Goal: Contribute content: Add original content to the website for others to see

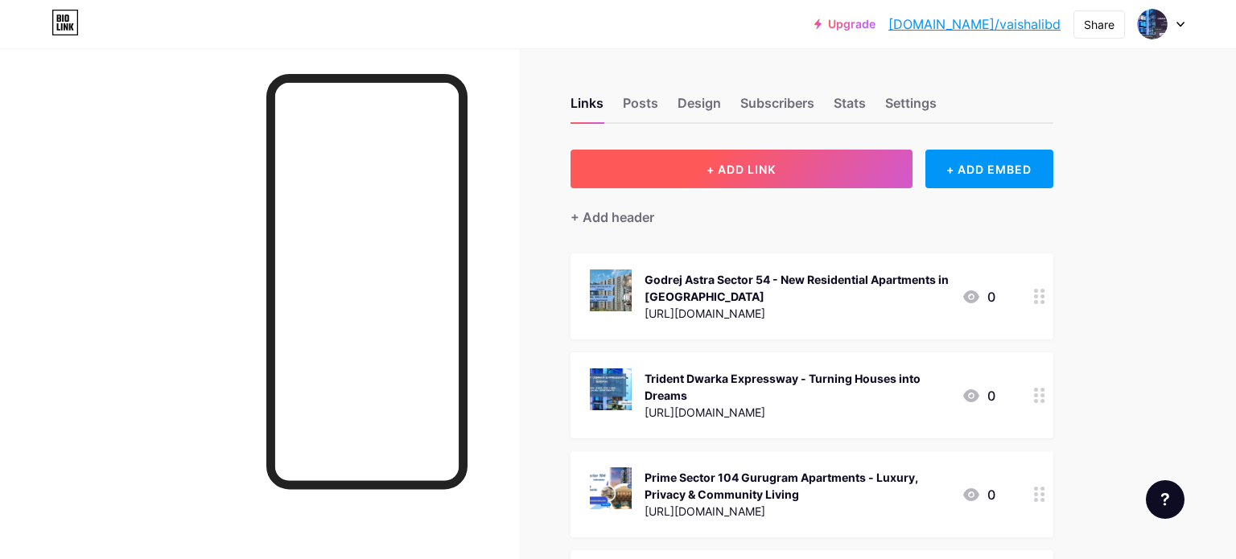
click at [742, 173] on span "+ ADD LINK" at bounding box center [741, 170] width 69 height 14
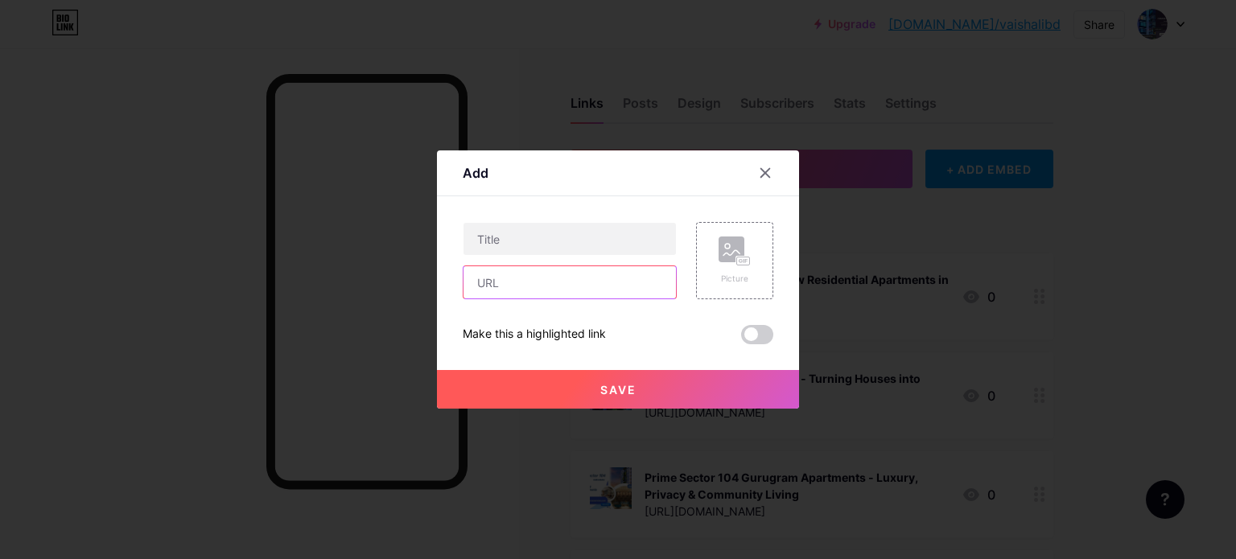
paste input "[URL][PERSON_NAME][DOMAIN_NAME][PERSON_NAME]"
type input "[URL][PERSON_NAME][DOMAIN_NAME][PERSON_NAME]"
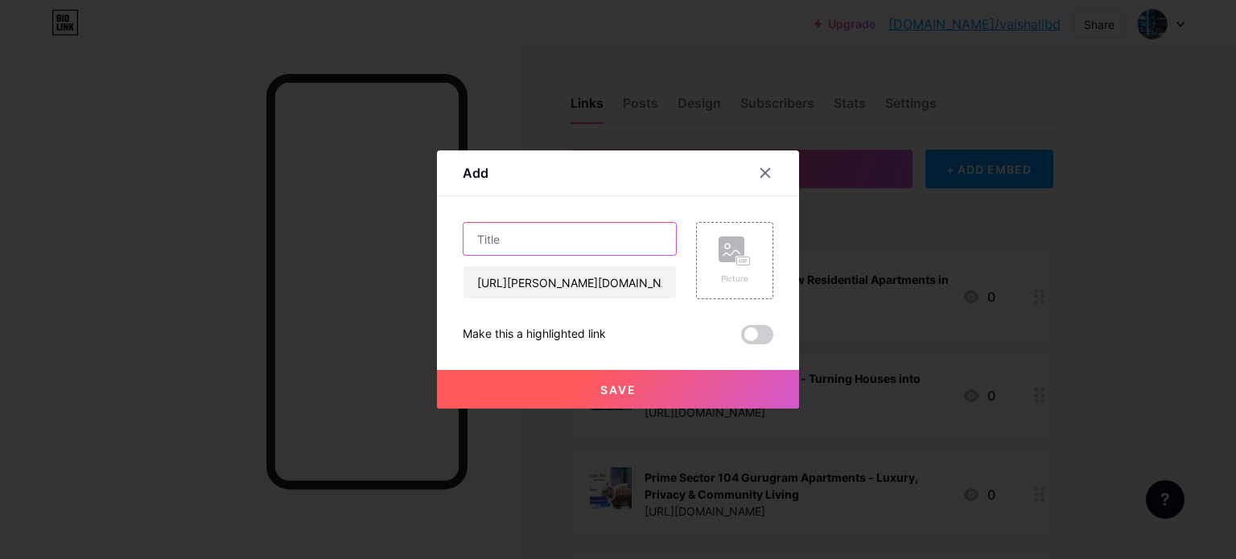
paste input "[PERSON_NAME] - Upcoming Projects In [GEOGRAPHIC_DATA] [GEOGRAPHIC_DATA]"
type input "[PERSON_NAME] - Upcoming Projects In [GEOGRAPHIC_DATA] [GEOGRAPHIC_DATA]"
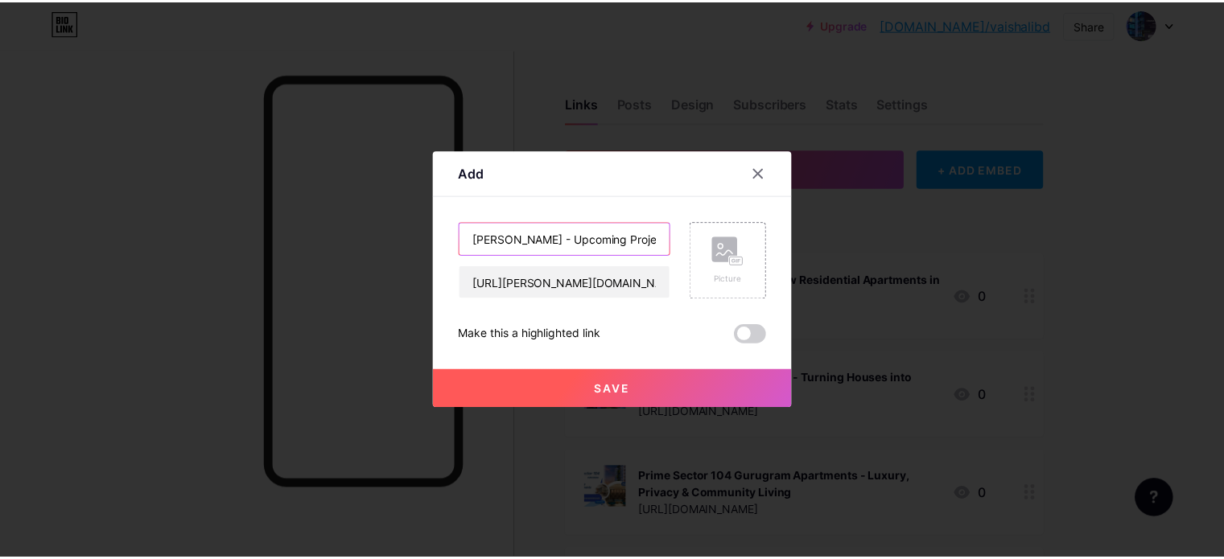
scroll to position [0, 166]
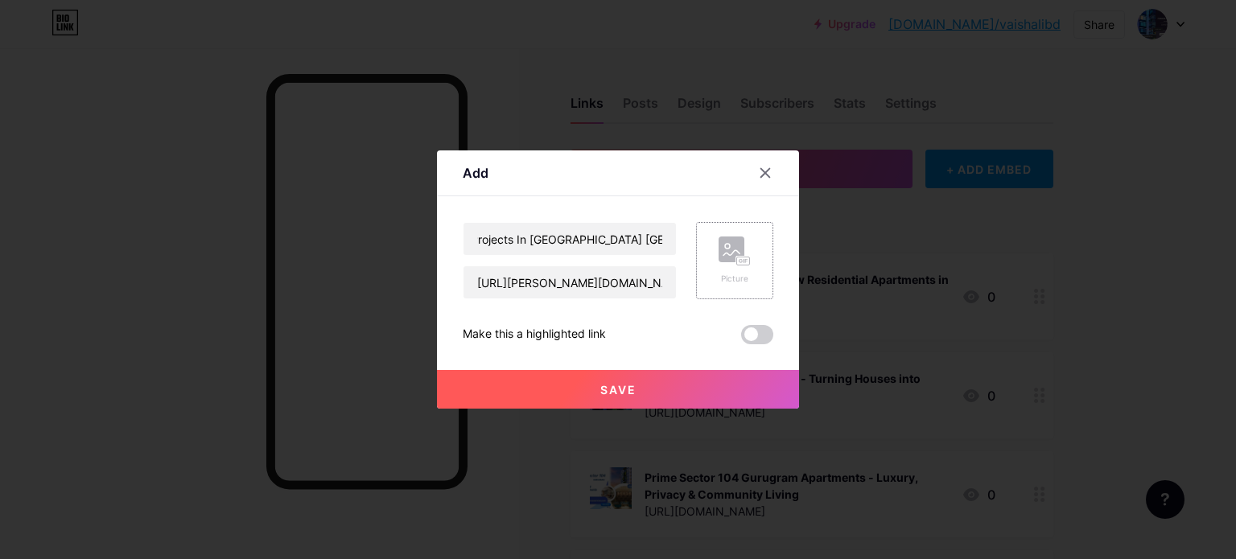
click at [737, 263] on rect at bounding box center [743, 262] width 13 height 8
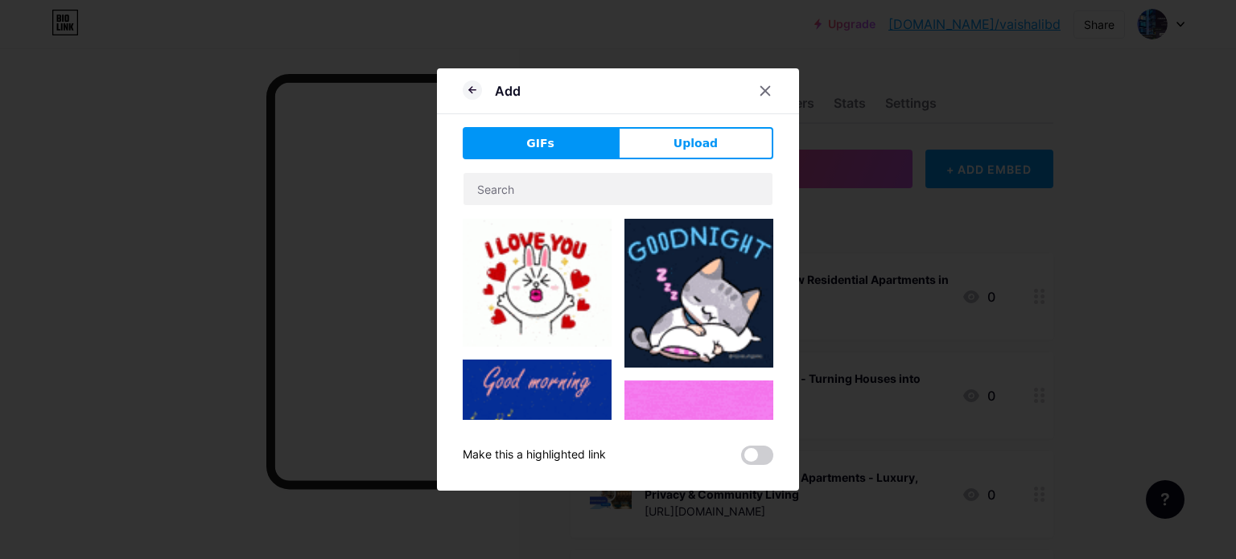
click at [699, 128] on button "Upload" at bounding box center [695, 143] width 155 height 32
click at [693, 114] on div "Add" at bounding box center [618, 95] width 362 height 38
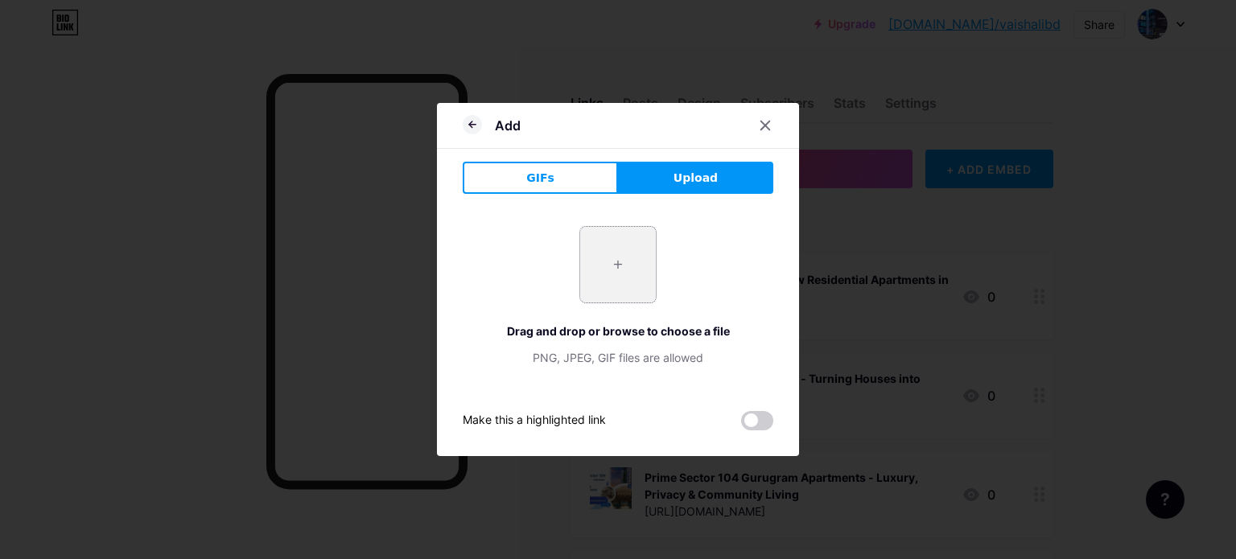
click at [618, 267] on input "file" at bounding box center [618, 265] width 76 height 76
type input "C:\fakepath\2.jpg"
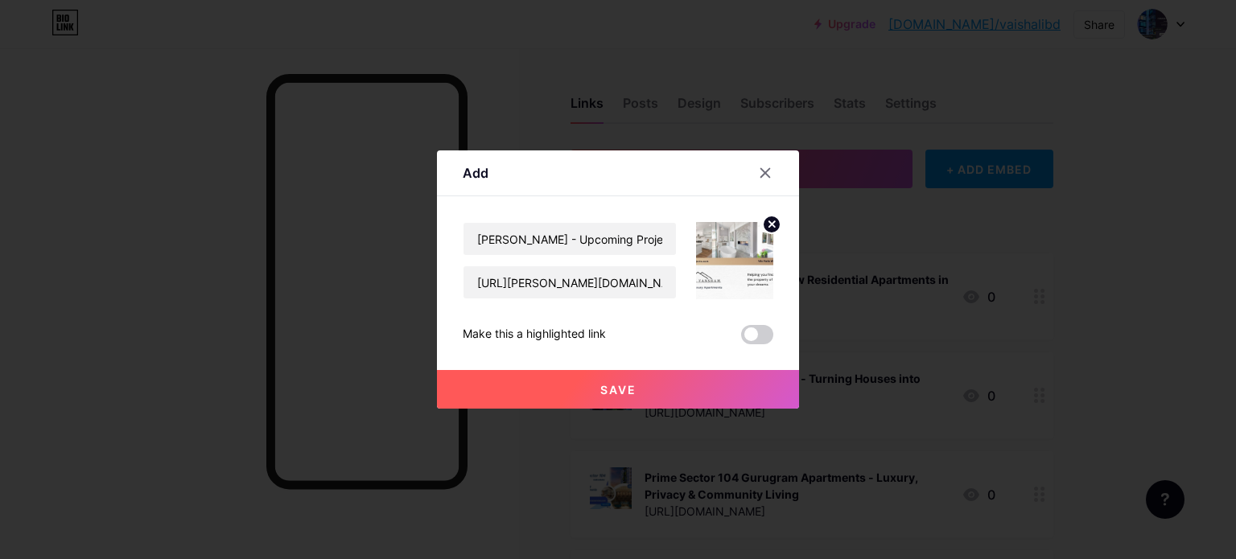
click at [679, 387] on button "Save" at bounding box center [618, 389] width 362 height 39
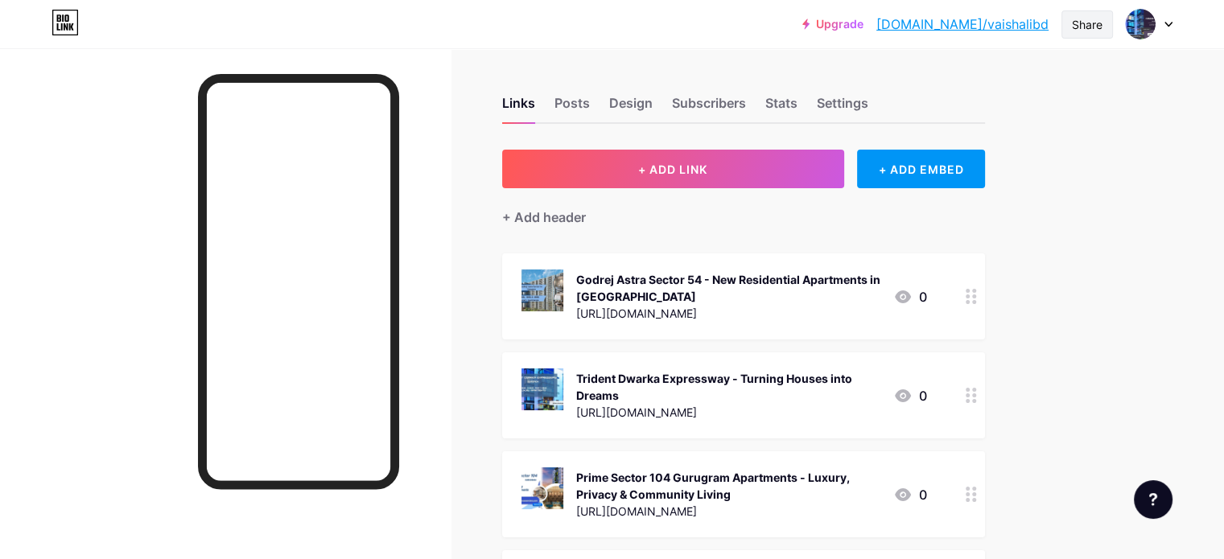
click at [1075, 25] on div "Share" at bounding box center [1087, 24] width 31 height 17
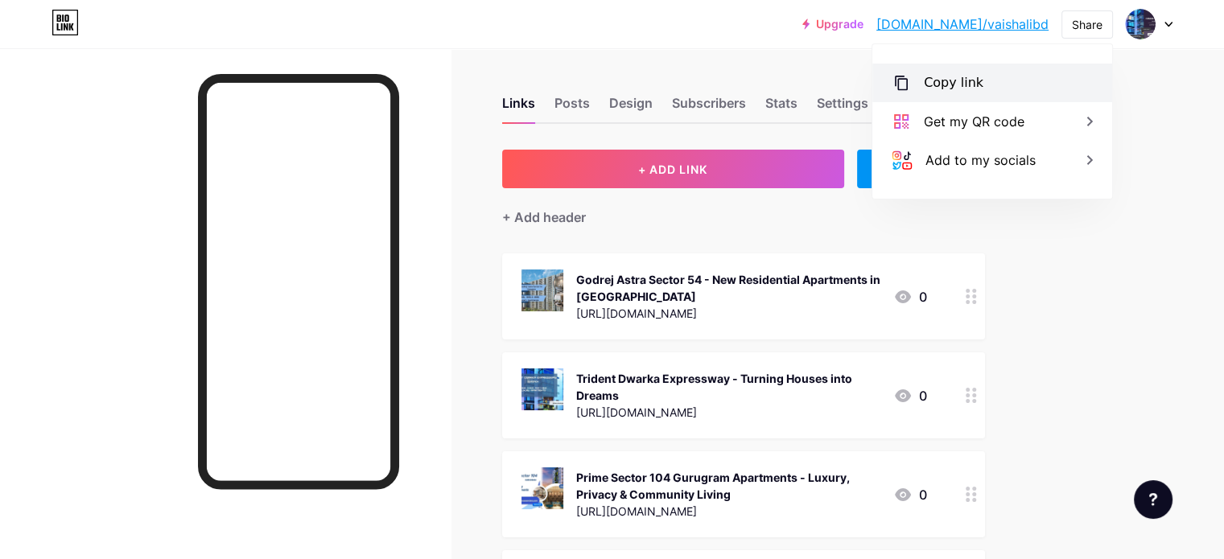
click at [969, 81] on div "Copy link" at bounding box center [954, 82] width 60 height 19
